Goal: Transaction & Acquisition: Purchase product/service

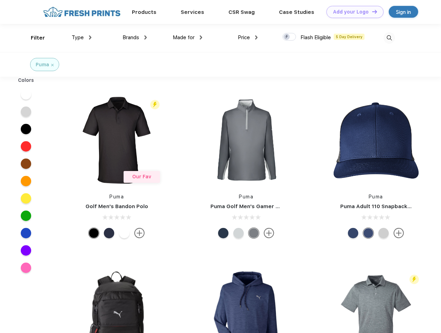
scroll to position [0, 0]
click at [353, 12] on link "Add your Logo Design Tool" at bounding box center [355, 12] width 57 height 12
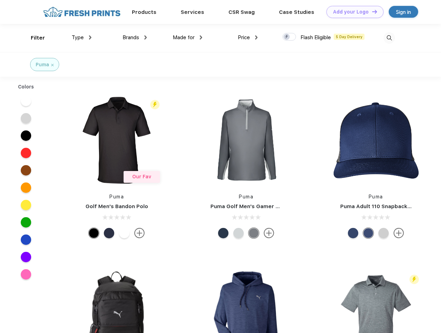
click at [0, 0] on div "Design Tool" at bounding box center [0, 0] width 0 height 0
click at [372, 11] on link "Add your Logo Design Tool" at bounding box center [355, 12] width 57 height 12
click at [33, 38] on div "Filter" at bounding box center [38, 38] width 14 height 8
click at [82, 37] on span "Type" at bounding box center [78, 37] width 12 height 6
click at [135, 37] on span "Brands" at bounding box center [131, 37] width 17 height 6
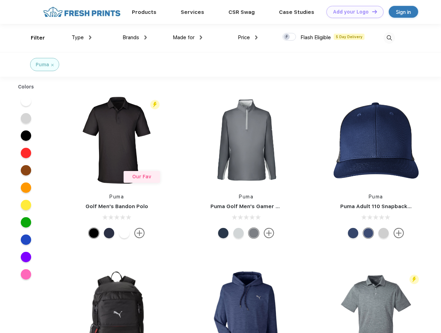
click at [188, 37] on span "Made for" at bounding box center [184, 37] width 22 height 6
click at [248, 37] on span "Price" at bounding box center [244, 37] width 12 height 6
click at [290, 37] on div at bounding box center [290, 37] width 14 height 8
click at [287, 37] on input "checkbox" at bounding box center [285, 35] width 5 height 5
click at [390, 38] on img at bounding box center [389, 37] width 11 height 11
